Goal: Navigation & Orientation: Find specific page/section

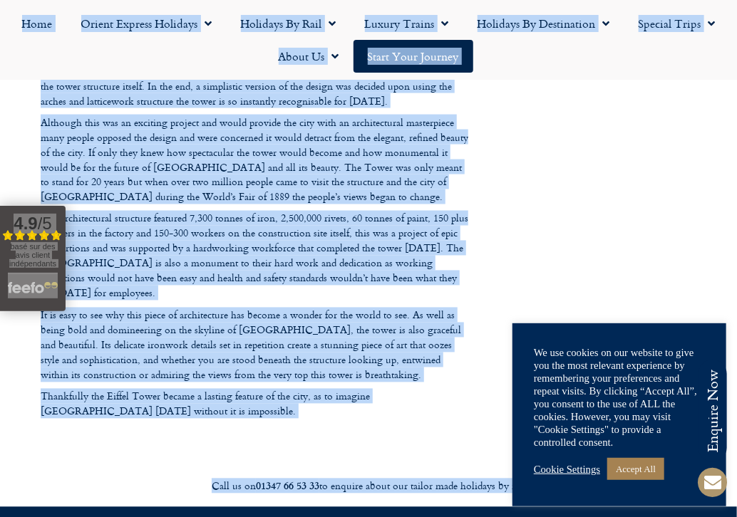
scroll to position [800, 0]
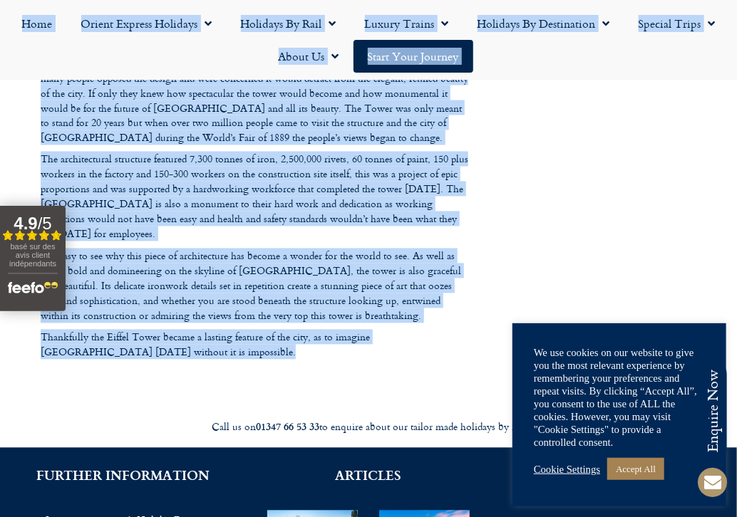
drag, startPoint x: 733, startPoint y: 16, endPoint x: 769, endPoint y: 221, distance: 207.7
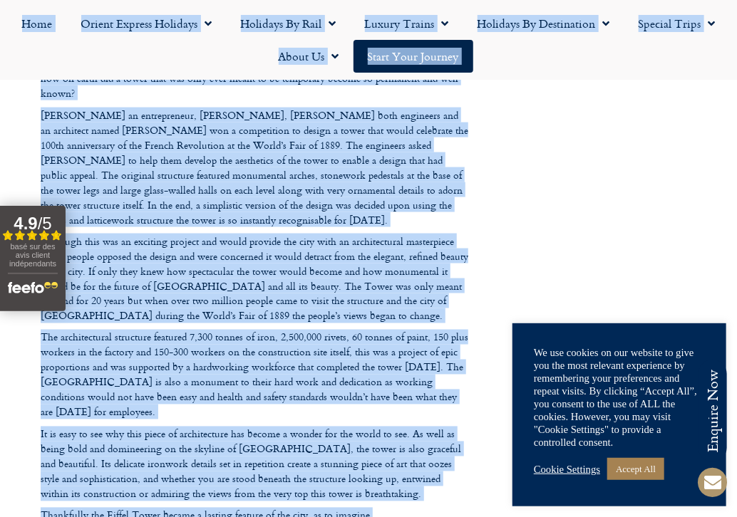
scroll to position [591, 0]
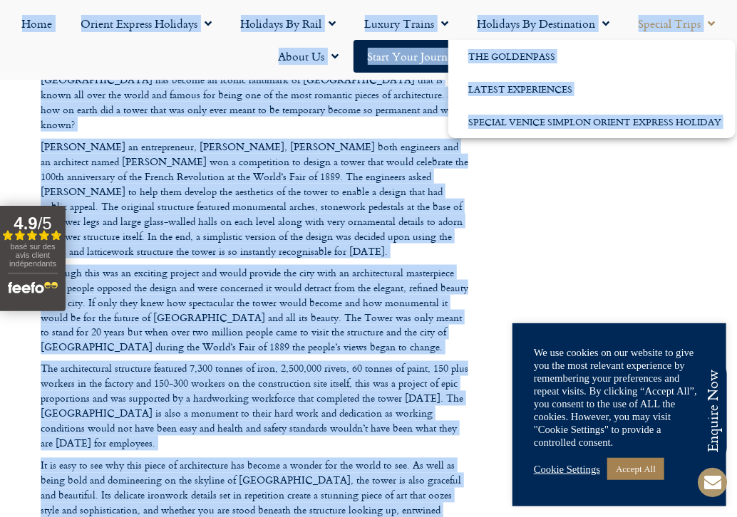
click at [683, 31] on link "Special Trips" at bounding box center [676, 23] width 105 height 33
